Goal: Transaction & Acquisition: Book appointment/travel/reservation

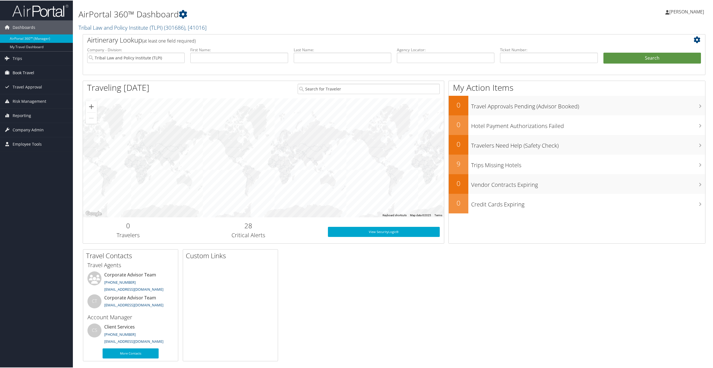
click at [19, 71] on span "Book Travel" at bounding box center [24, 72] width 22 height 14
click at [27, 100] on link "Book/Manage Online Trips" at bounding box center [36, 100] width 73 height 8
